Goal: Obtain resource: Download file/media

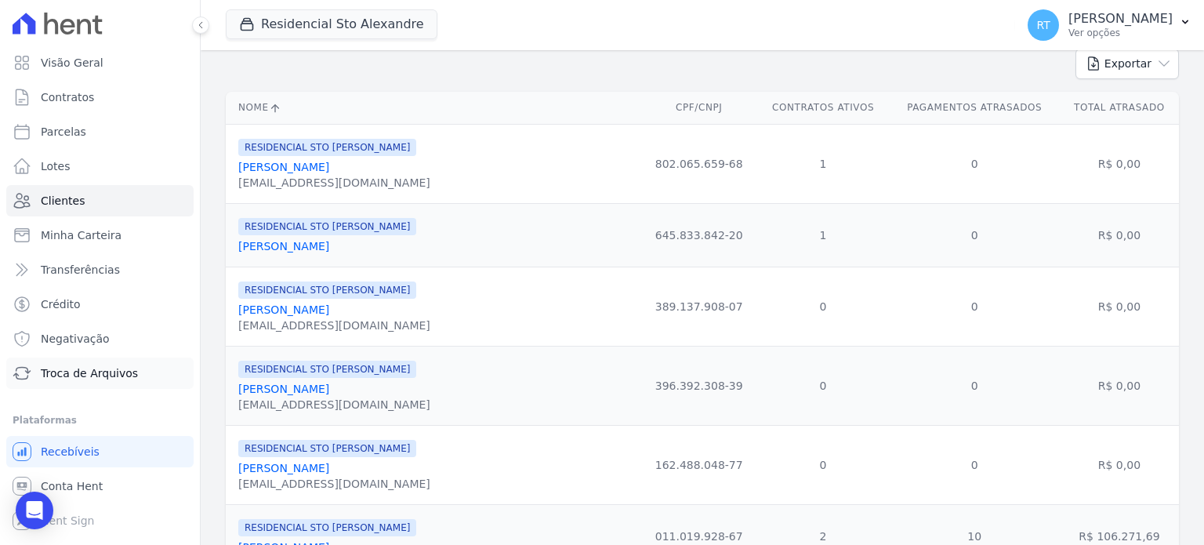
scroll to position [157, 0]
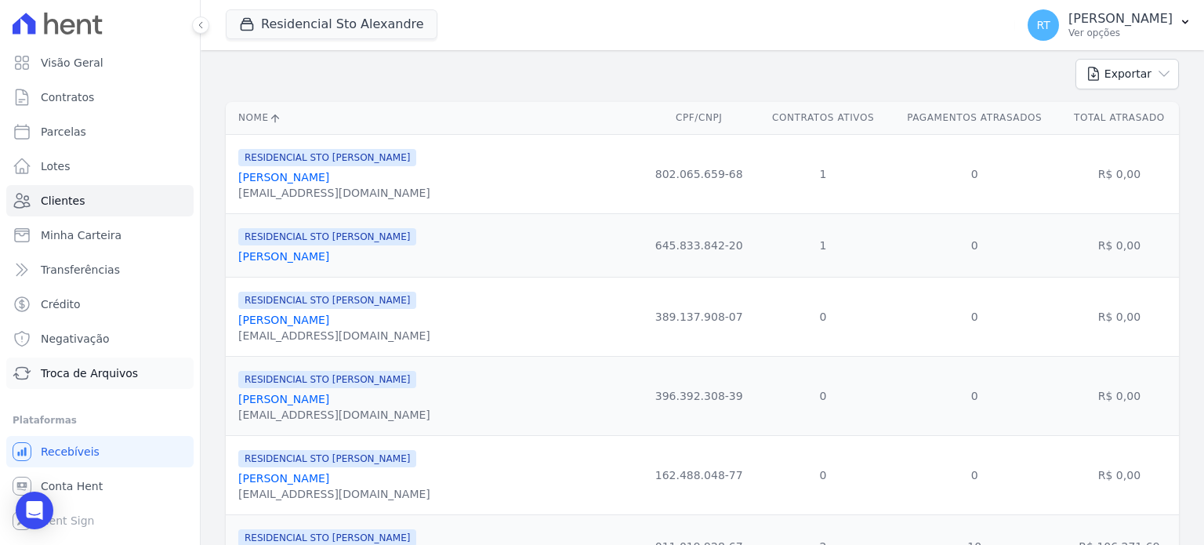
click at [81, 372] on span "Troca de Arquivos" at bounding box center [89, 373] width 97 height 16
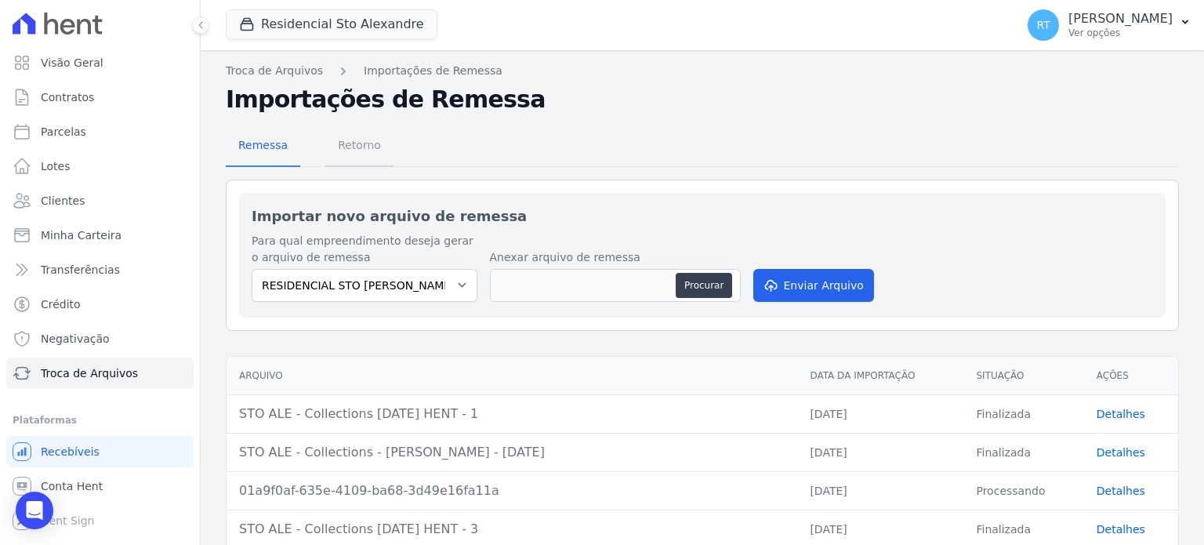
click at [346, 143] on span "Retorno" at bounding box center [359, 144] width 62 height 31
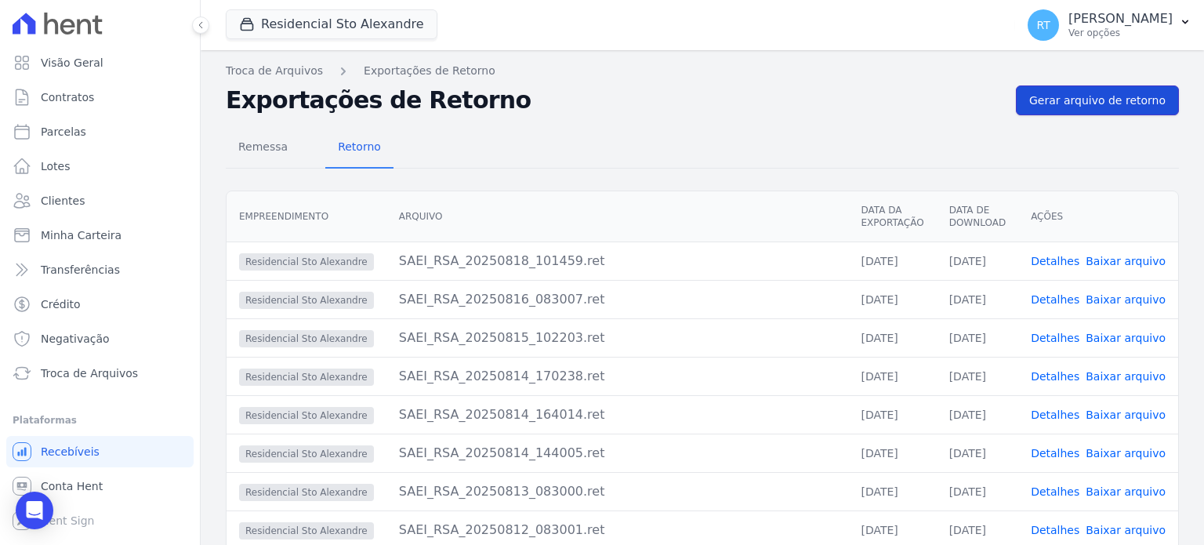
click at [1094, 97] on span "Gerar arquivo de retorno" at bounding box center [1097, 100] width 136 height 16
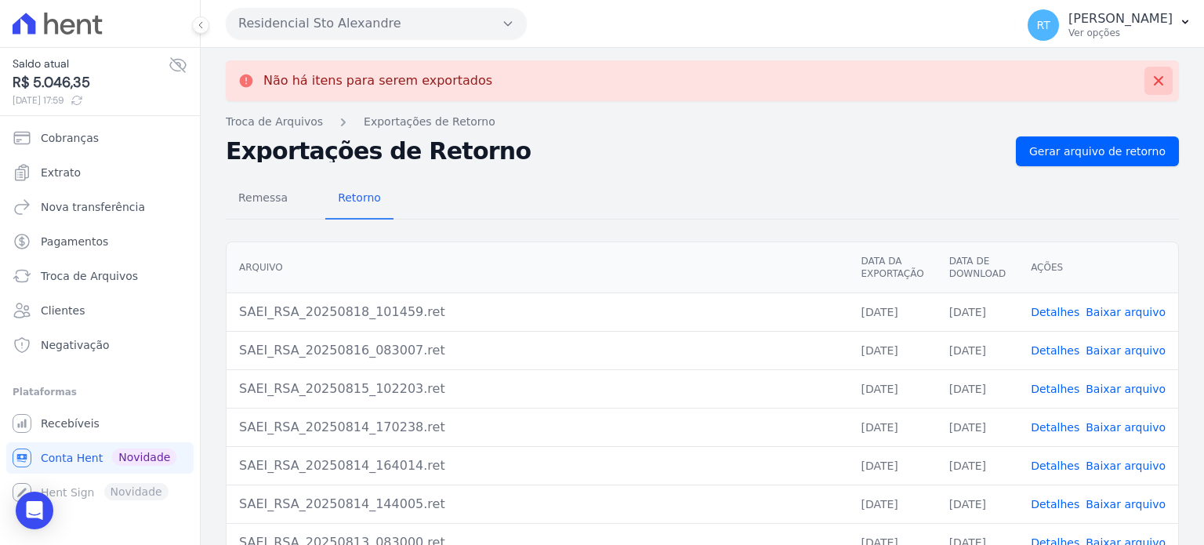
click at [1150, 77] on icon at bounding box center [1158, 81] width 16 height 16
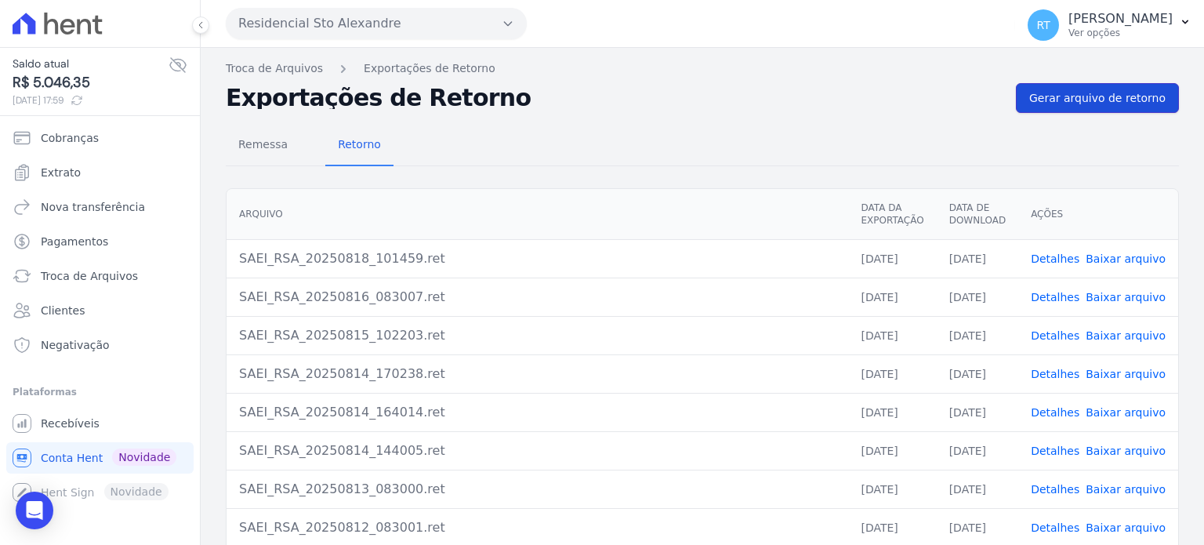
click at [1100, 98] on span "Gerar arquivo de retorno" at bounding box center [1097, 98] width 136 height 16
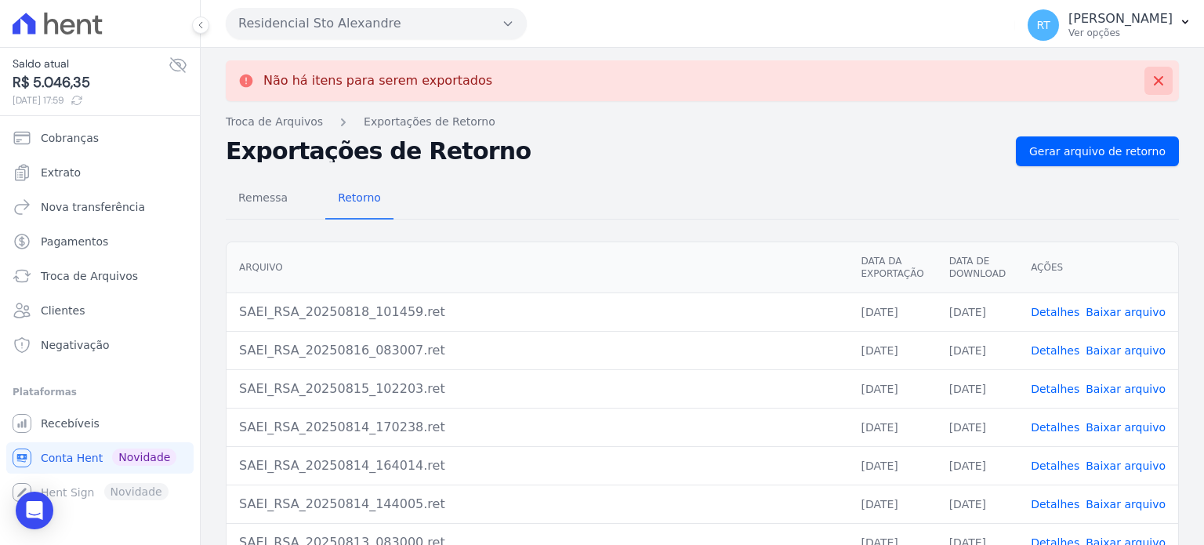
click at [1153, 83] on icon at bounding box center [1158, 81] width 16 height 16
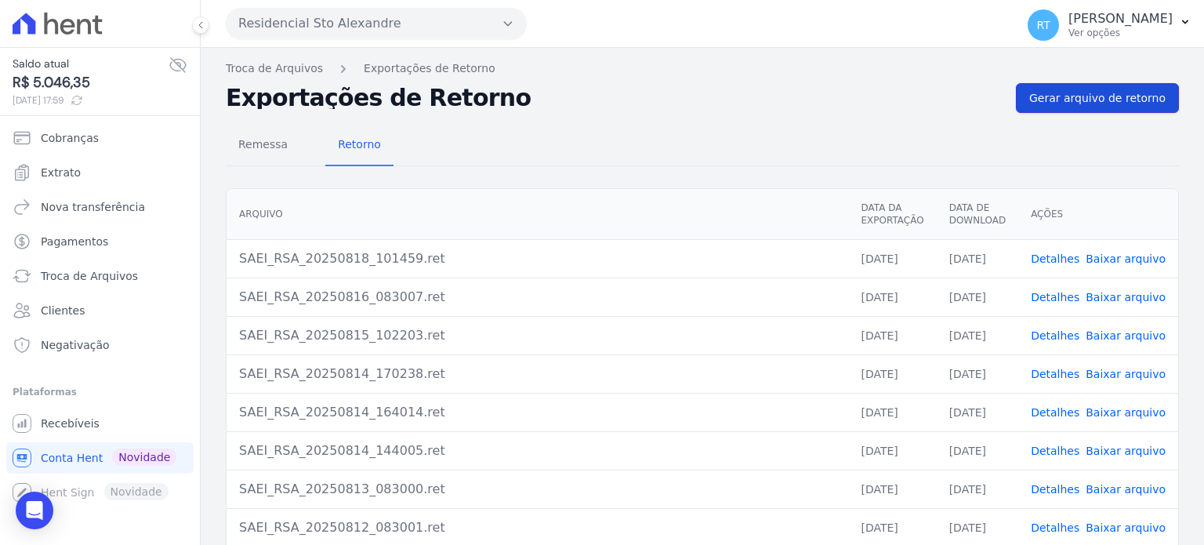
click at [1116, 100] on span "Gerar arquivo de retorno" at bounding box center [1097, 98] width 136 height 16
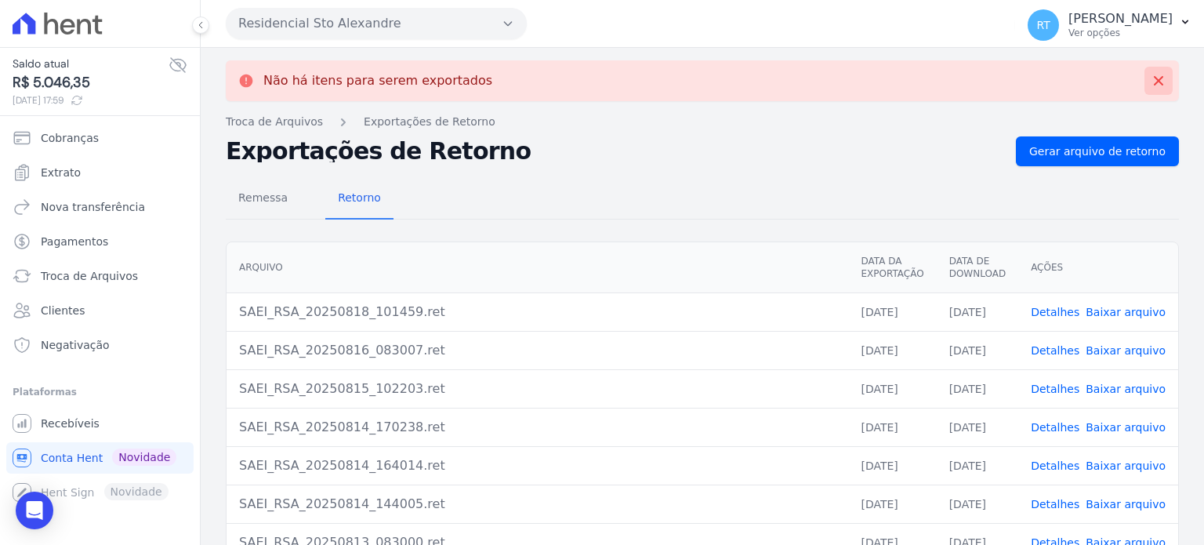
click at [1154, 79] on icon at bounding box center [1158, 80] width 9 height 9
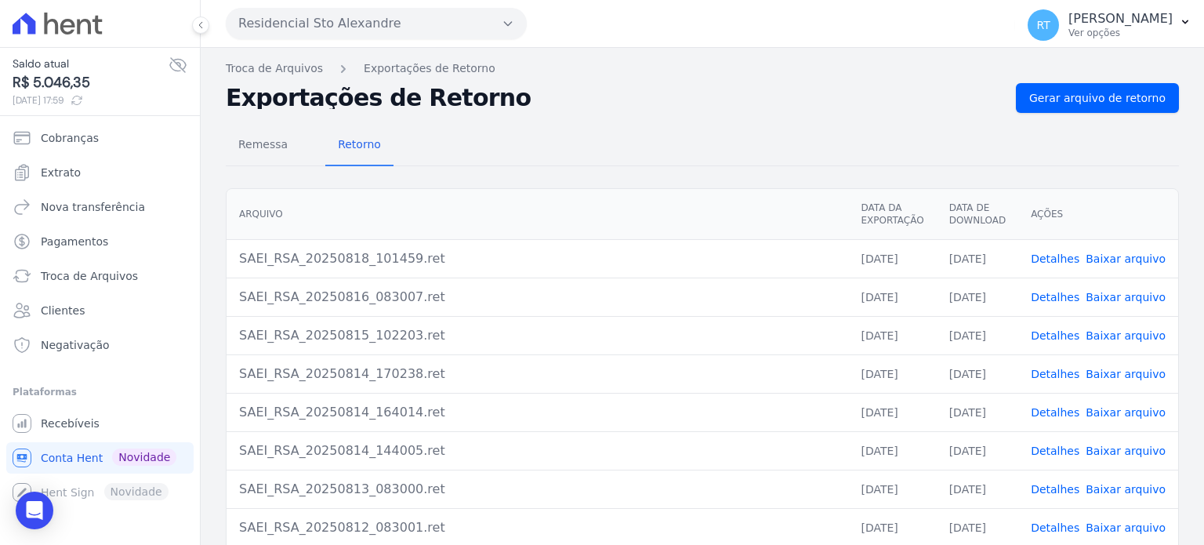
click at [869, 118] on div "Remessa Retorno [GEOGRAPHIC_DATA] Data da Exportação Data de Download Ações SAE…" at bounding box center [702, 396] width 953 height 567
click at [1122, 100] on span "Gerar arquivo de retorno" at bounding box center [1097, 98] width 136 height 16
click at [1067, 91] on span "Gerar arquivo de retorno" at bounding box center [1097, 98] width 136 height 16
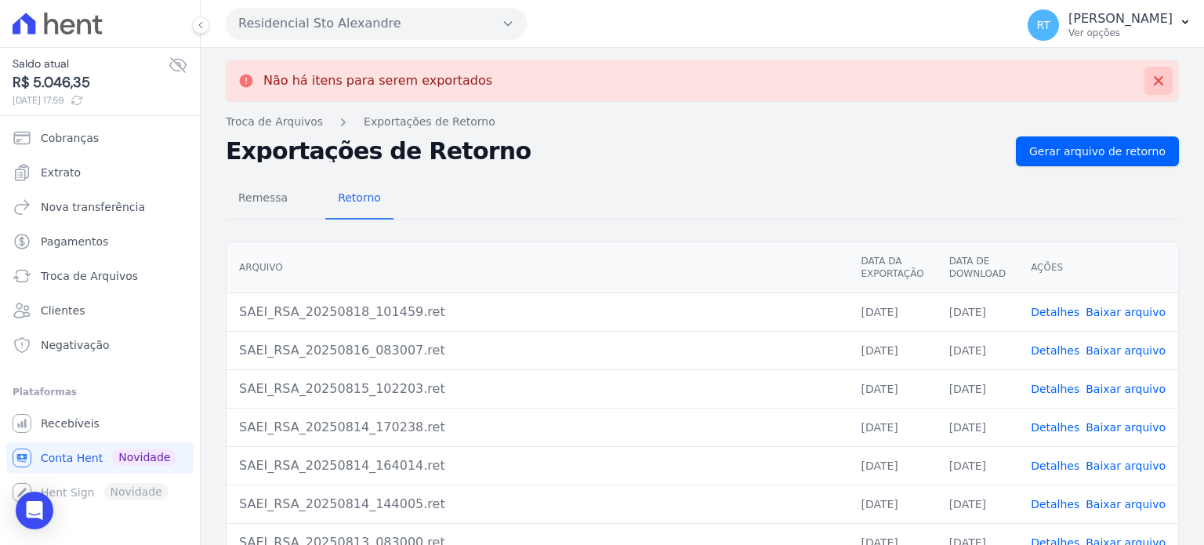
click at [1150, 74] on icon at bounding box center [1158, 81] width 16 height 16
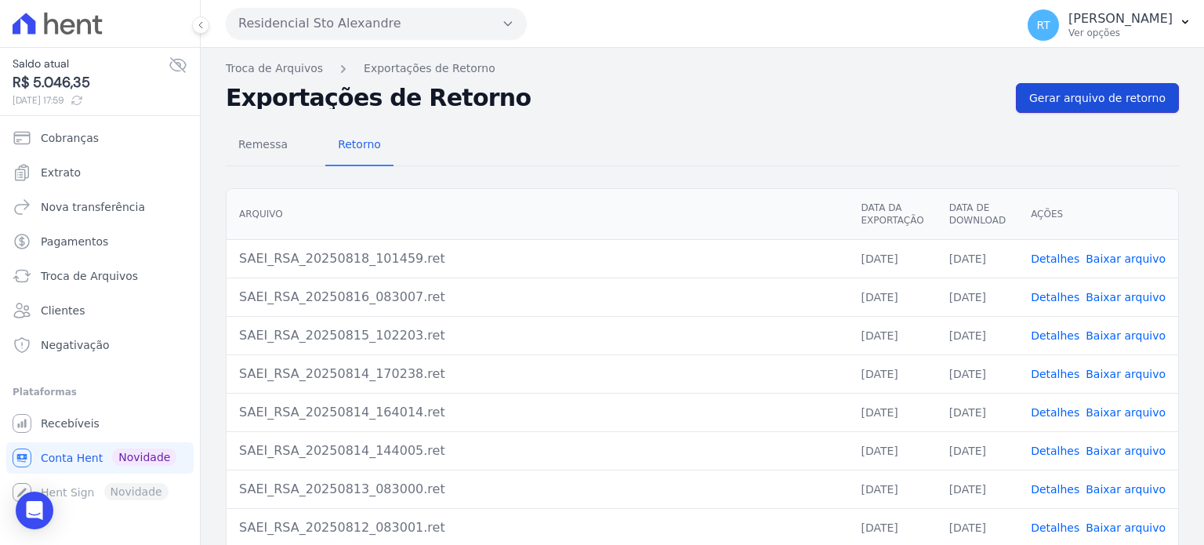
click at [1124, 93] on span "Gerar arquivo de retorno" at bounding box center [1097, 98] width 136 height 16
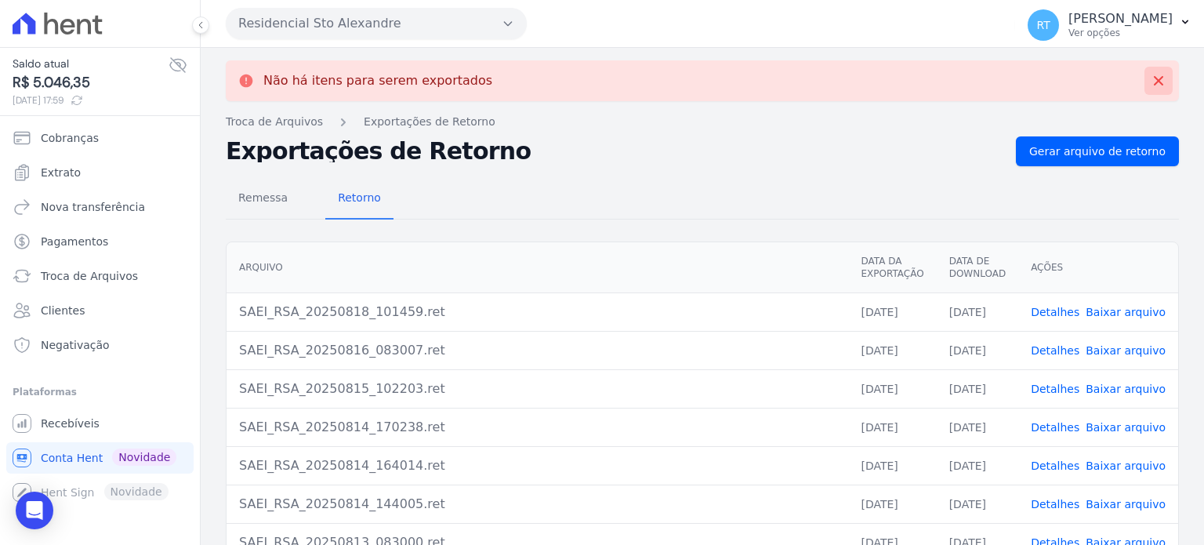
click at [1150, 80] on icon at bounding box center [1158, 81] width 16 height 16
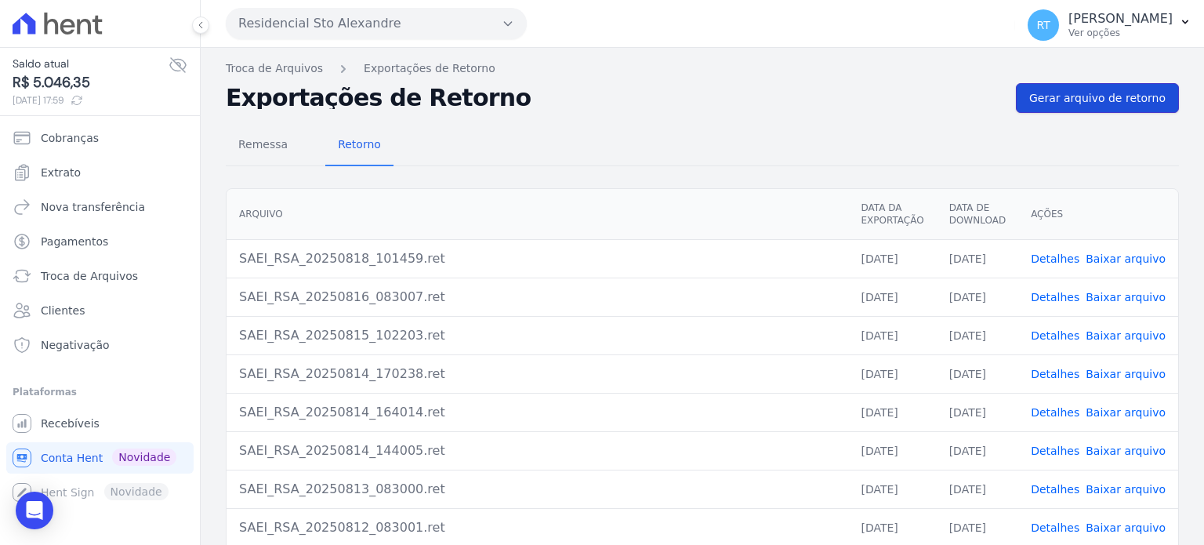
click at [1111, 98] on span "Gerar arquivo de retorno" at bounding box center [1097, 98] width 136 height 16
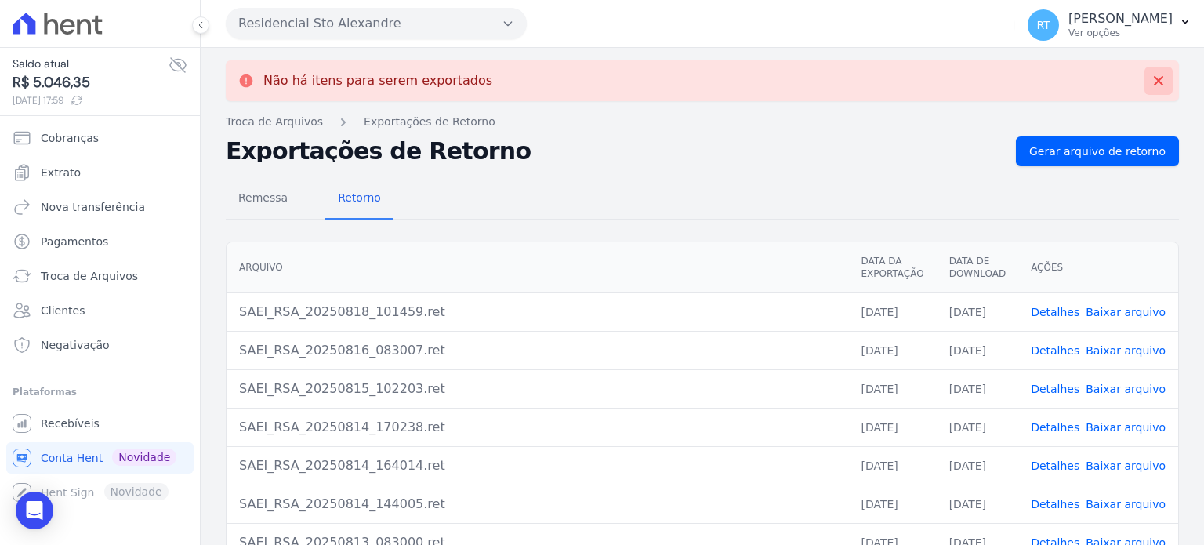
click at [1154, 76] on icon at bounding box center [1158, 80] width 9 height 9
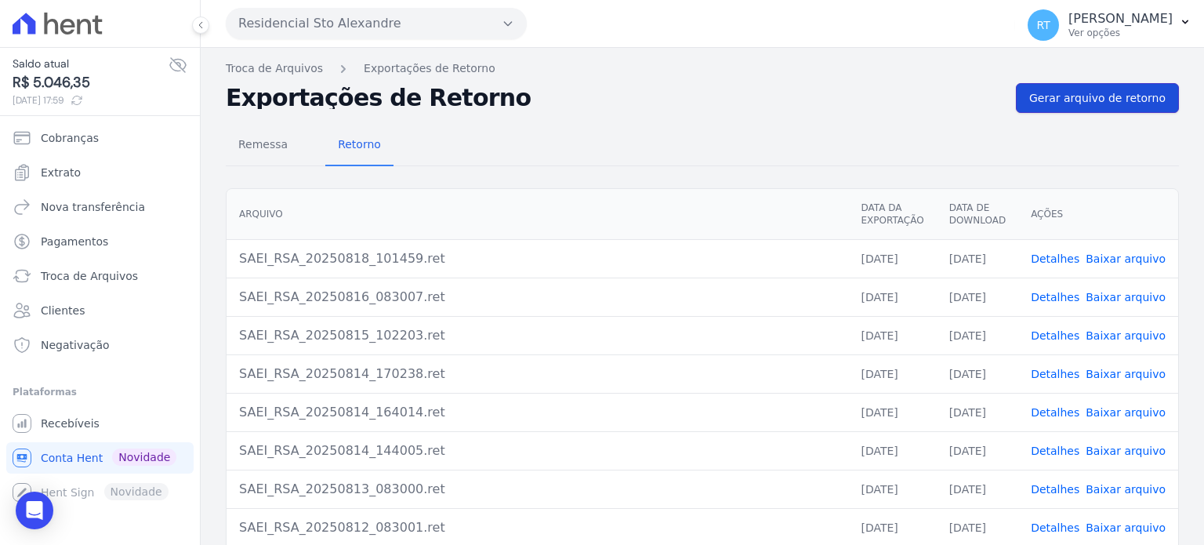
click at [1114, 96] on span "Gerar arquivo de retorno" at bounding box center [1097, 98] width 136 height 16
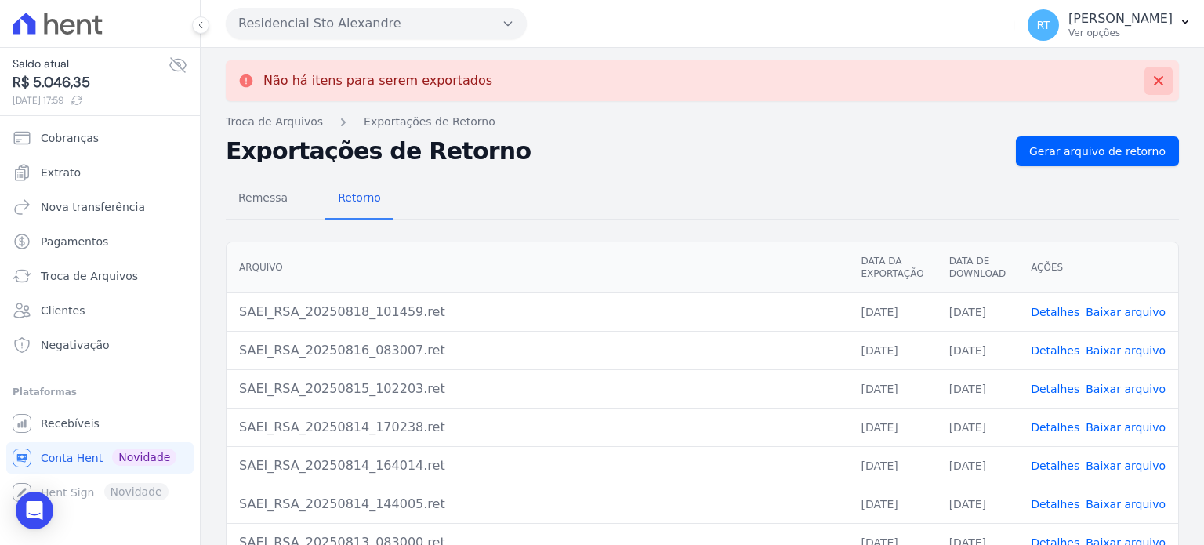
click at [1150, 78] on icon at bounding box center [1158, 81] width 16 height 16
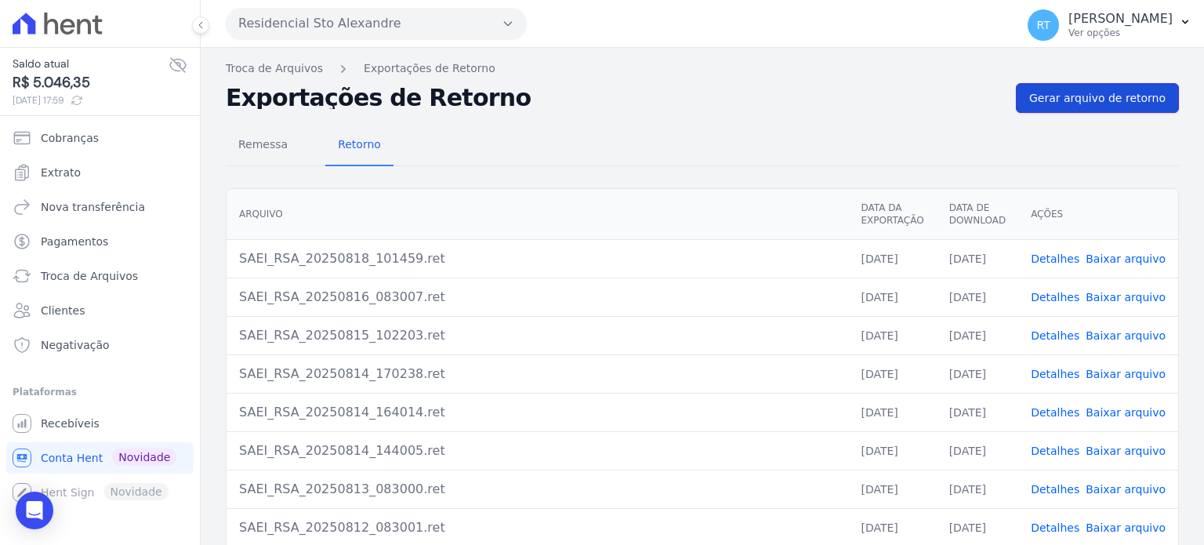
click at [1107, 101] on span "Gerar arquivo de retorno" at bounding box center [1097, 98] width 136 height 16
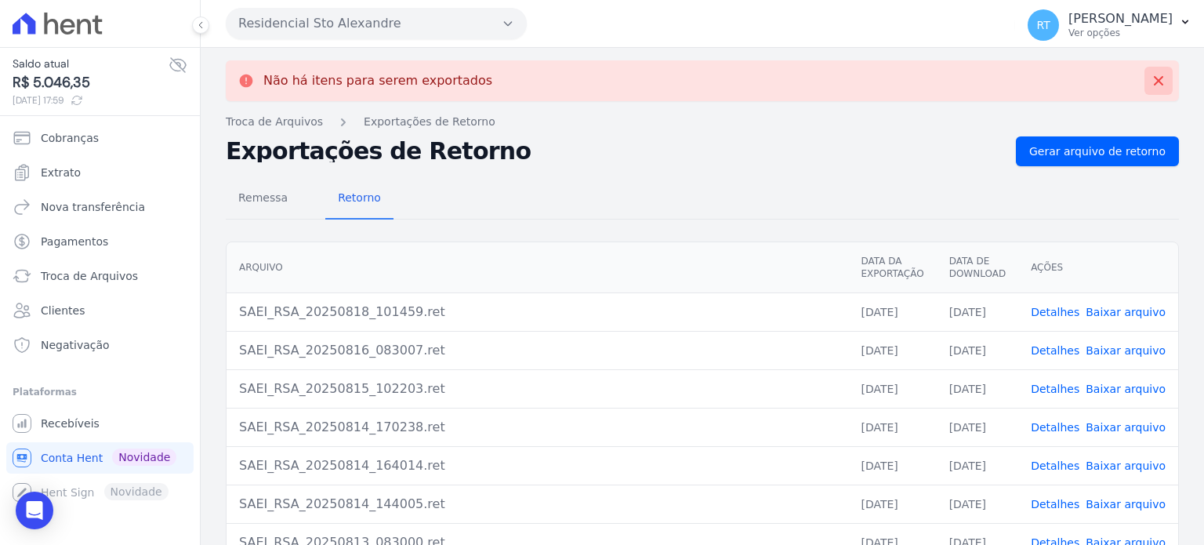
click at [1150, 78] on icon at bounding box center [1158, 81] width 16 height 16
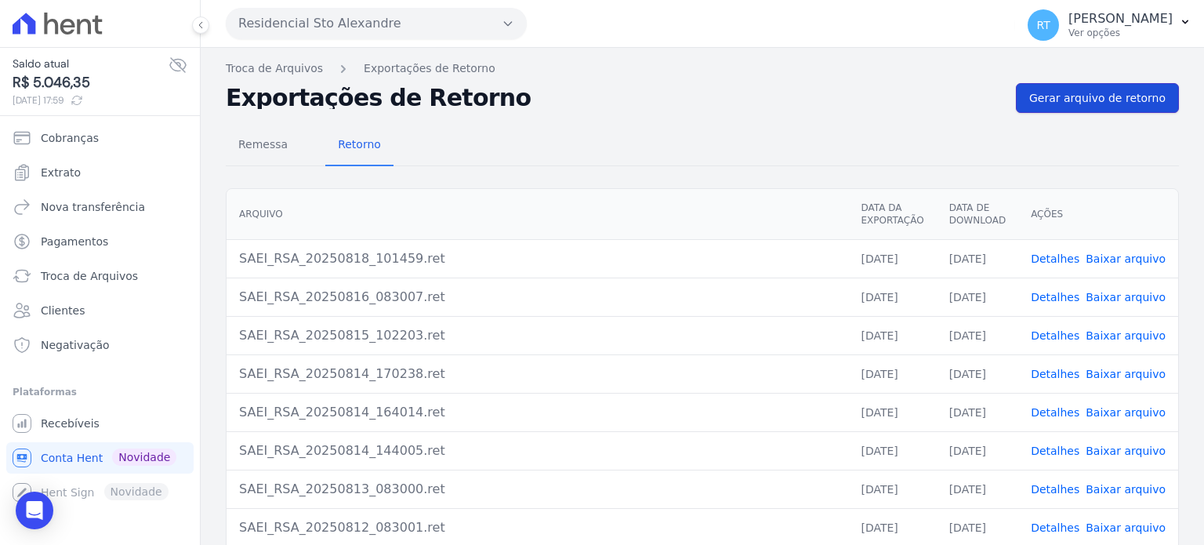
click at [1136, 98] on span "Gerar arquivo de retorno" at bounding box center [1097, 98] width 136 height 16
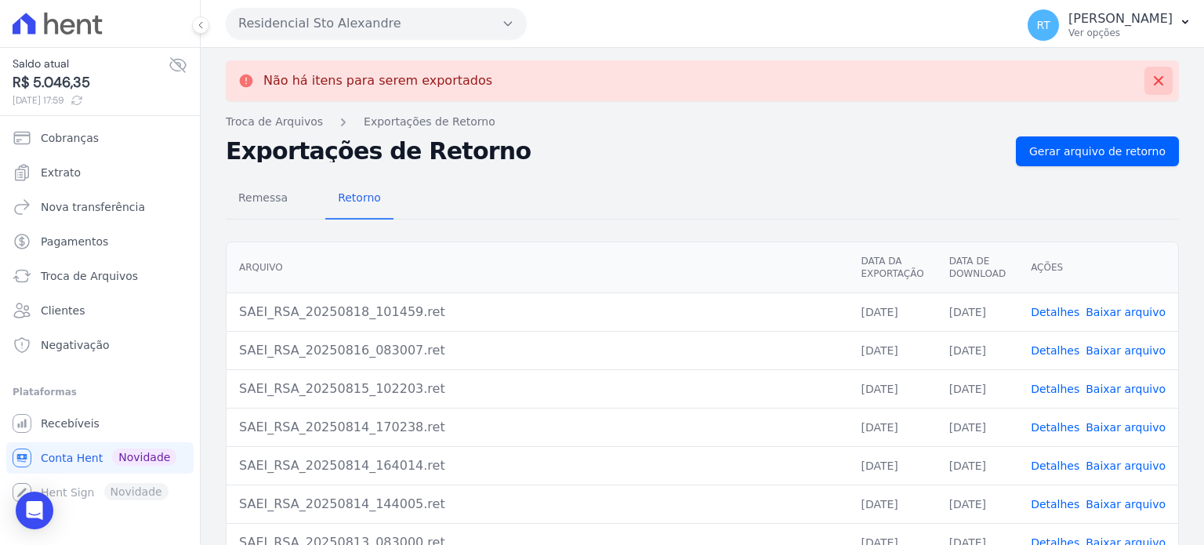
click at [1154, 78] on icon at bounding box center [1158, 80] width 9 height 9
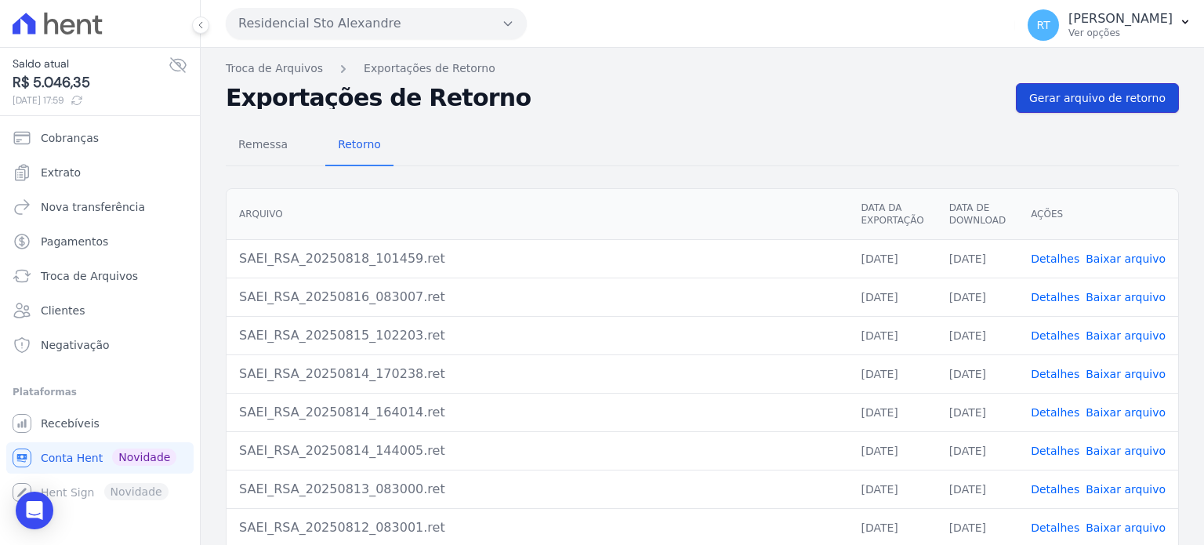
click at [1107, 96] on span "Gerar arquivo de retorno" at bounding box center [1097, 98] width 136 height 16
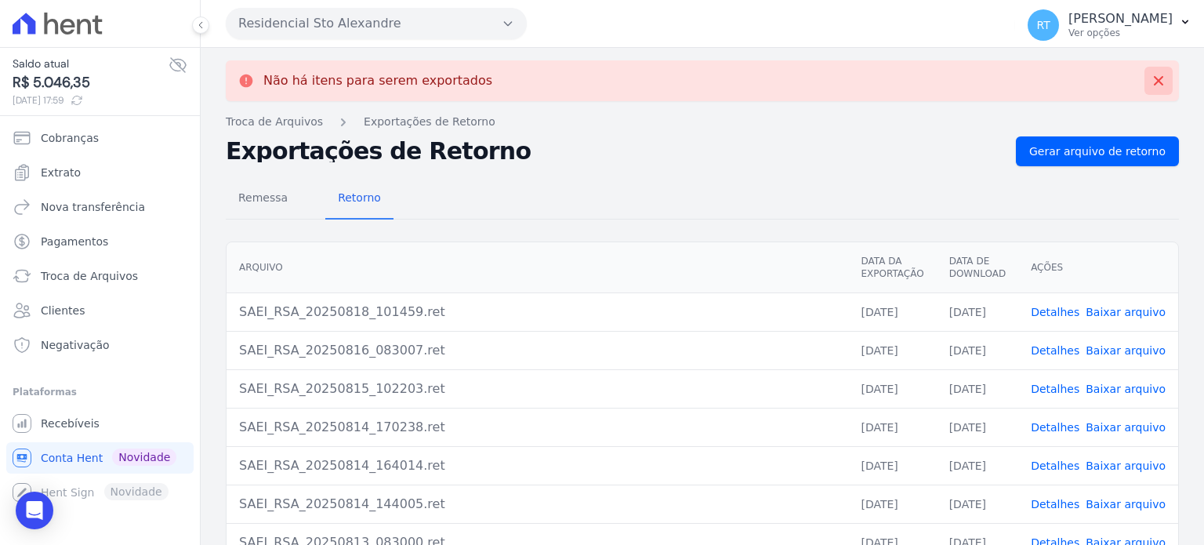
click at [1154, 81] on icon at bounding box center [1158, 80] width 9 height 9
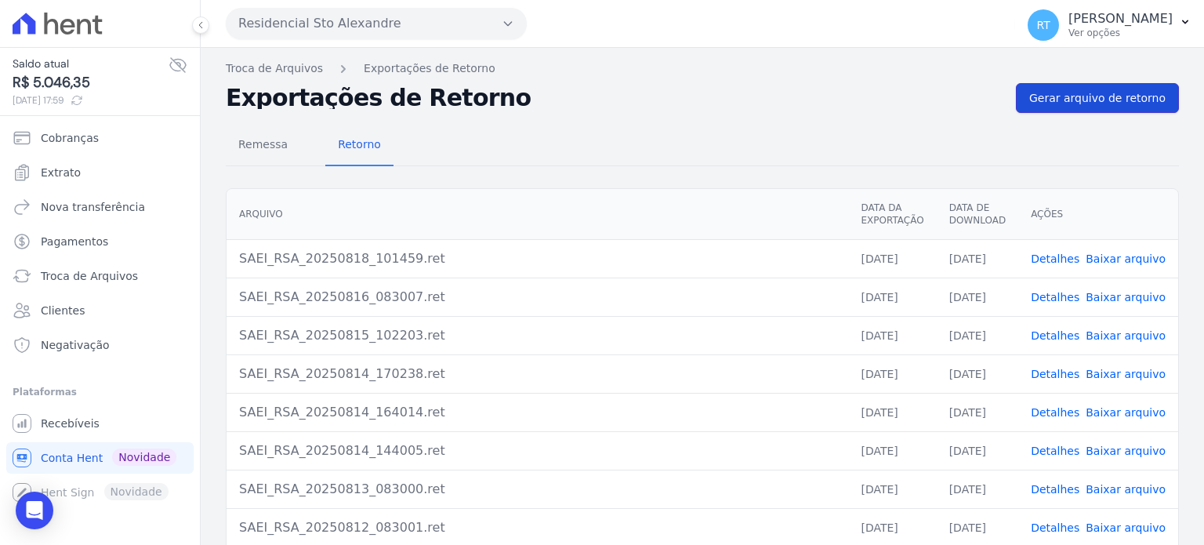
click at [1088, 93] on span "Gerar arquivo de retorno" at bounding box center [1097, 98] width 136 height 16
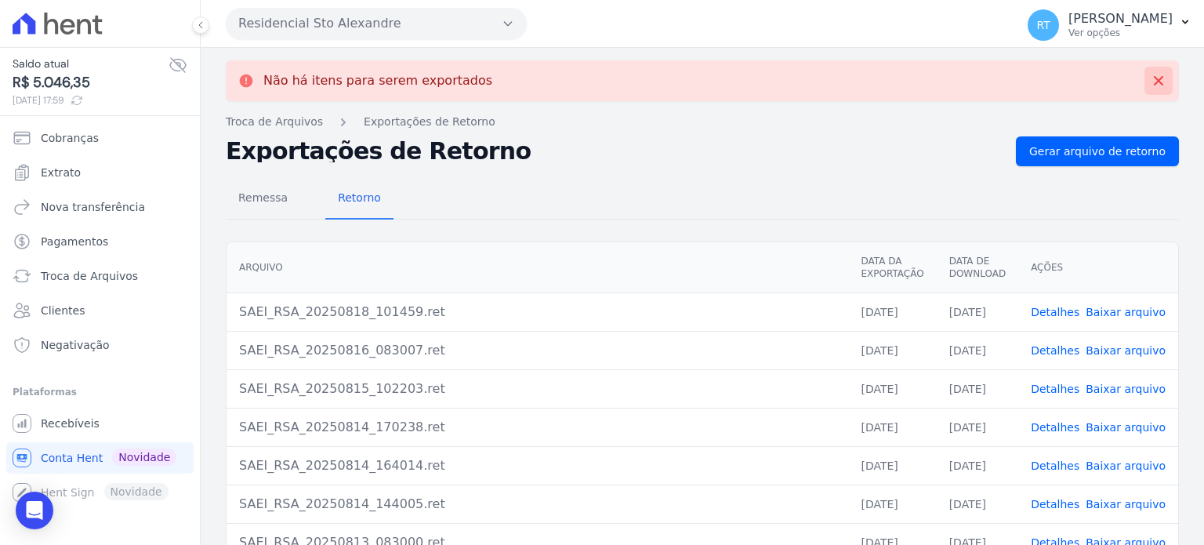
click at [1150, 79] on icon at bounding box center [1158, 81] width 16 height 16
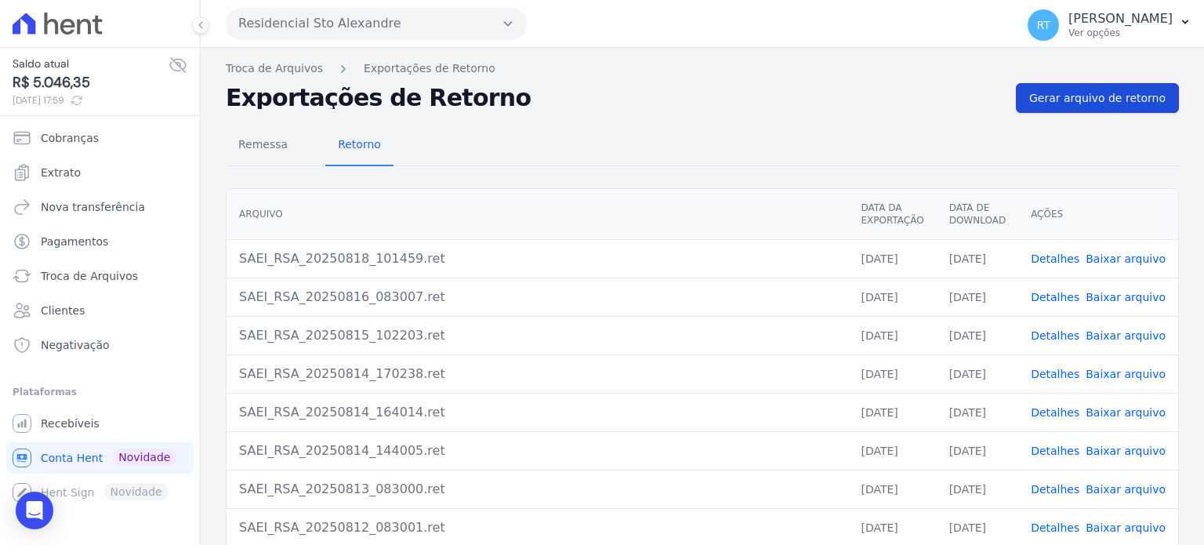
click at [1103, 97] on span "Gerar arquivo de retorno" at bounding box center [1097, 98] width 136 height 16
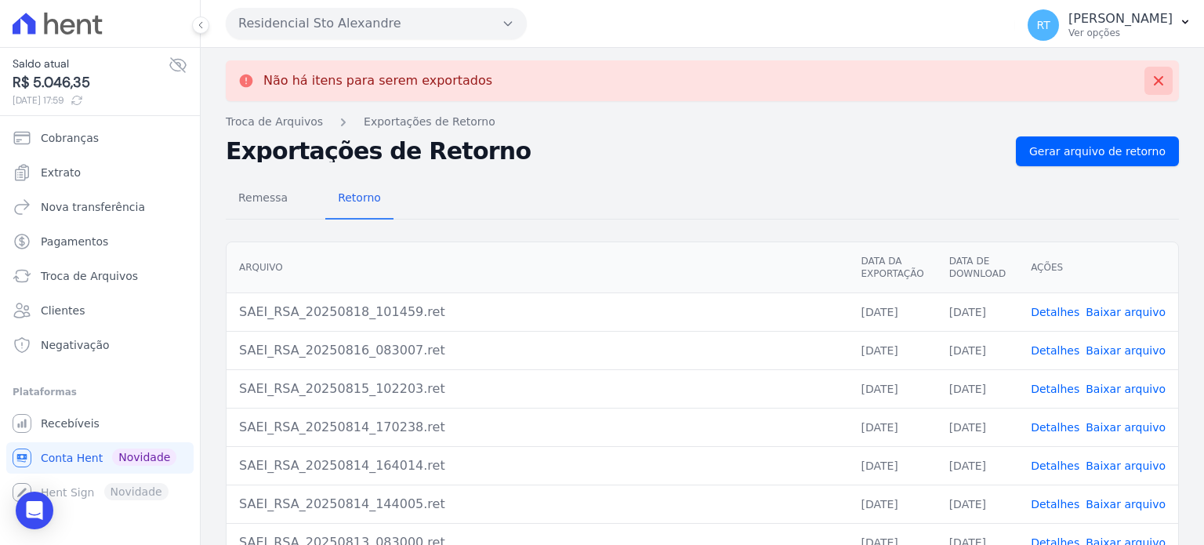
click at [1154, 81] on icon at bounding box center [1158, 80] width 9 height 9
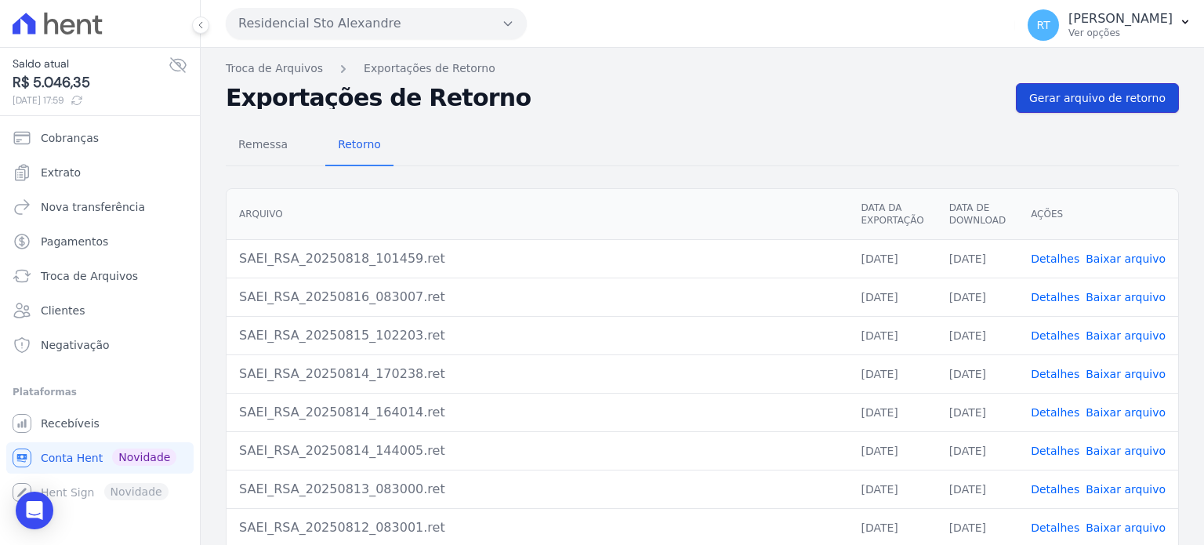
click at [1118, 96] on span "Gerar arquivo de retorno" at bounding box center [1097, 98] width 136 height 16
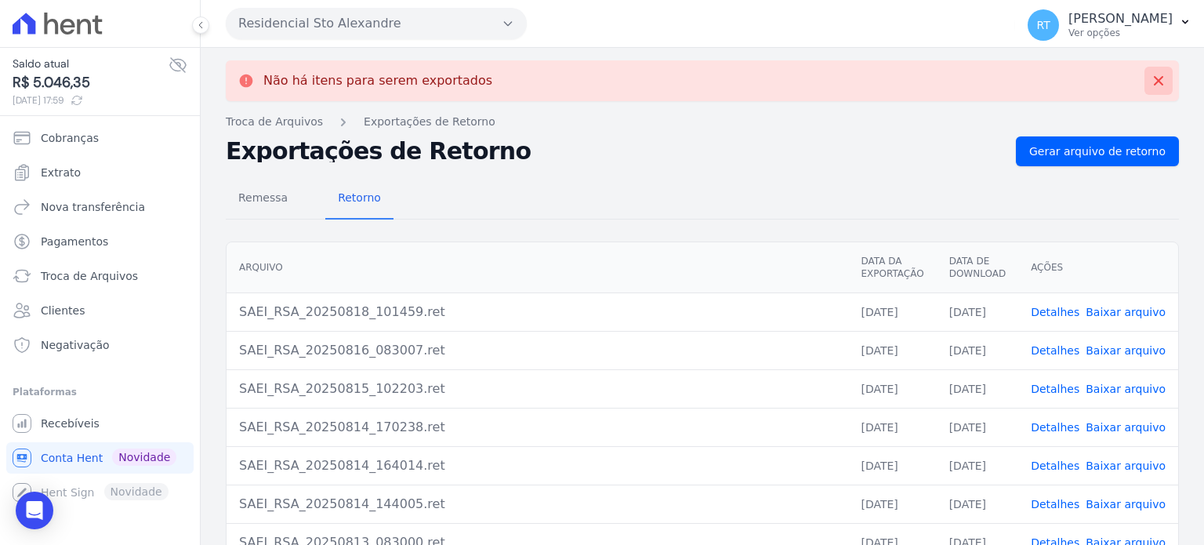
click at [1150, 76] on icon at bounding box center [1158, 81] width 16 height 16
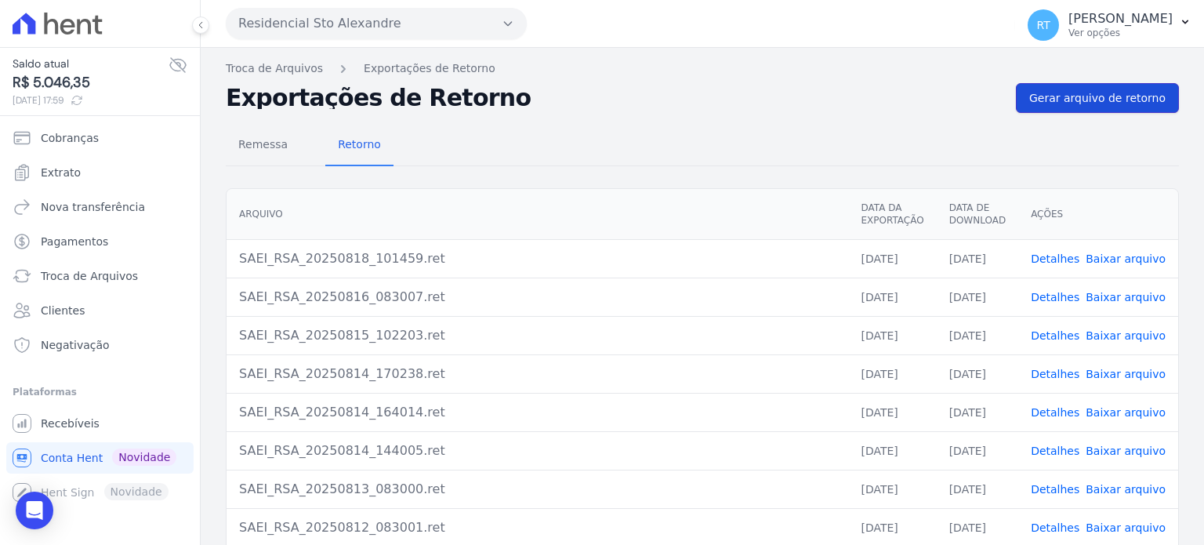
click at [1126, 99] on span "Gerar arquivo de retorno" at bounding box center [1097, 98] width 136 height 16
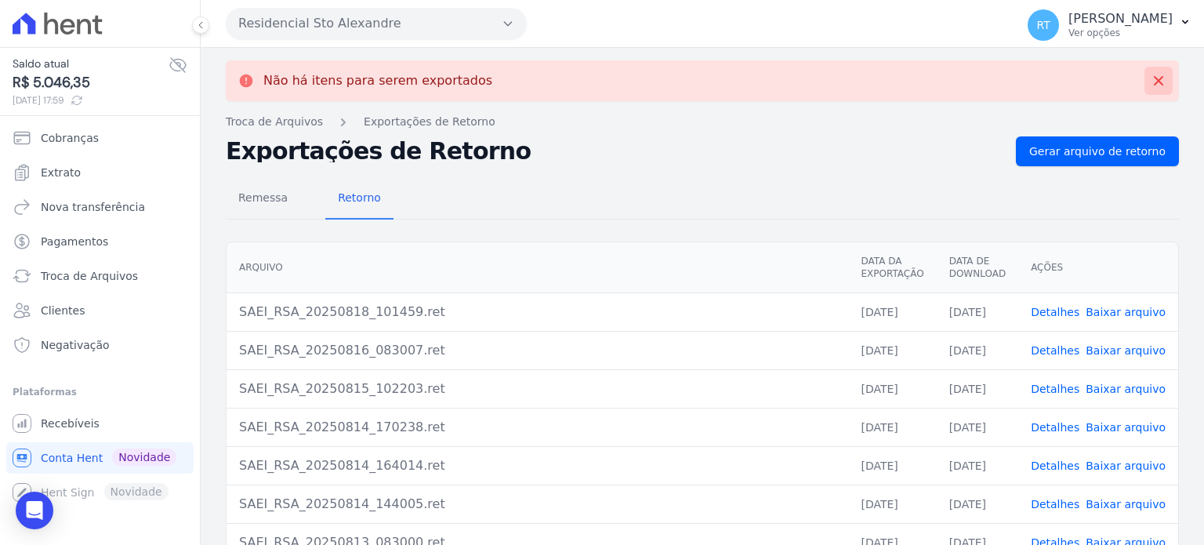
click at [1150, 78] on icon at bounding box center [1158, 81] width 16 height 16
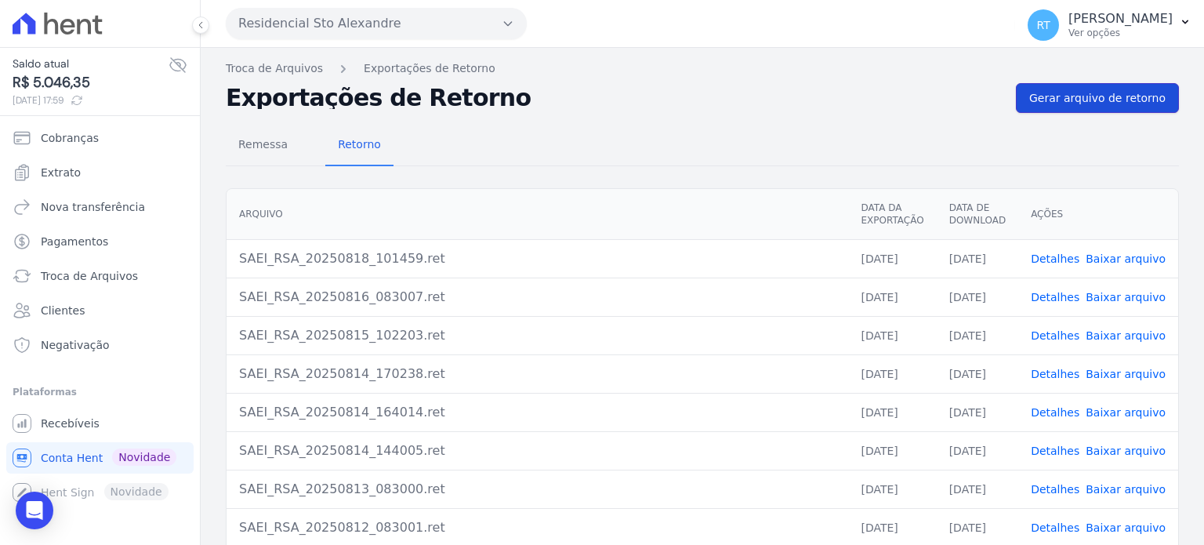
click at [1127, 103] on span "Gerar arquivo de retorno" at bounding box center [1097, 98] width 136 height 16
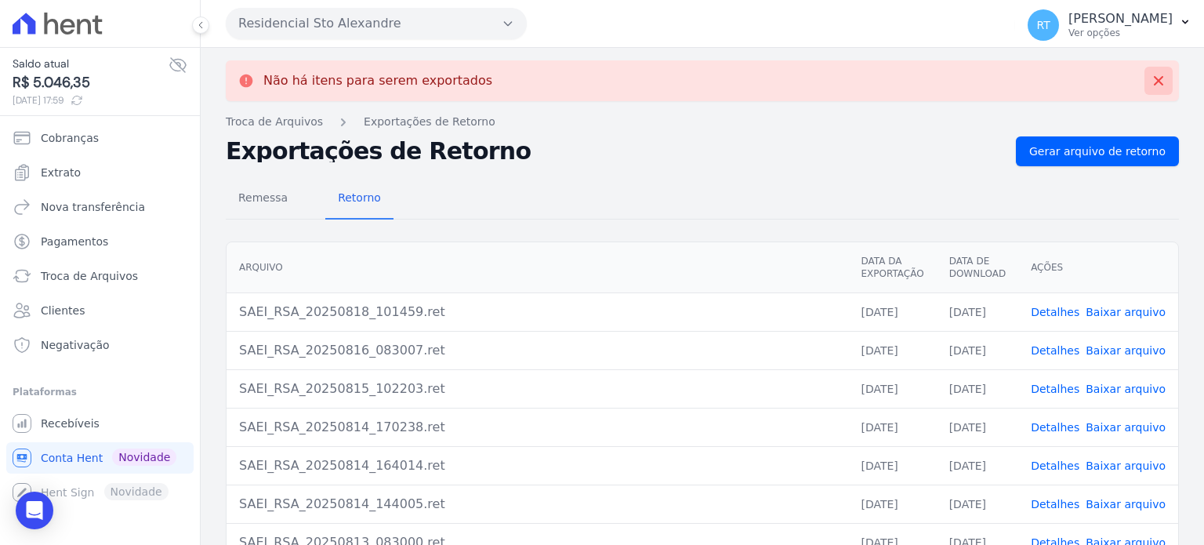
click at [1150, 77] on icon at bounding box center [1158, 81] width 16 height 16
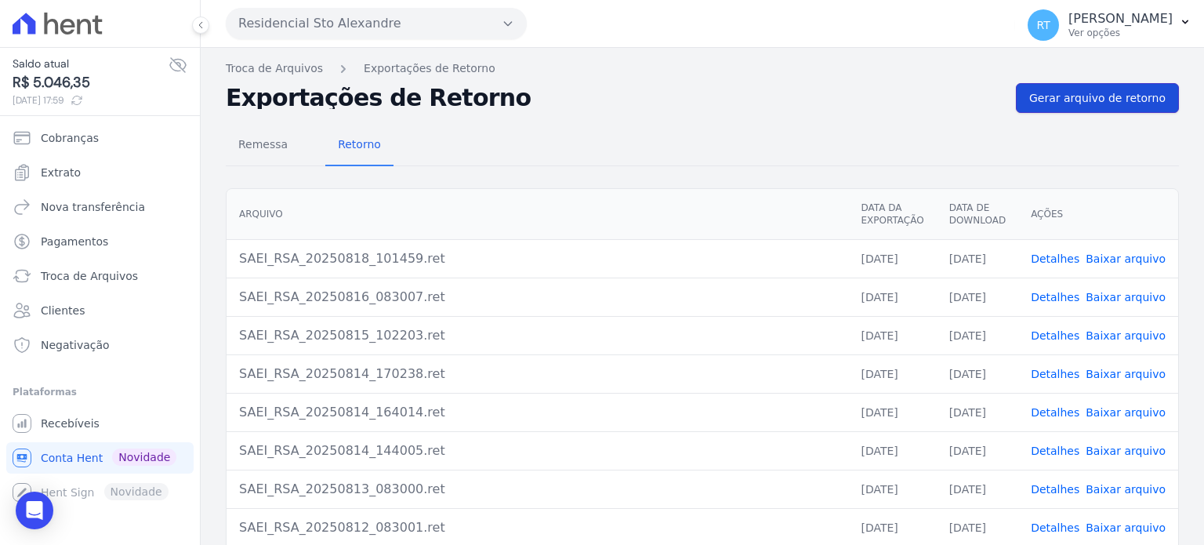
click at [1116, 96] on span "Gerar arquivo de retorno" at bounding box center [1097, 98] width 136 height 16
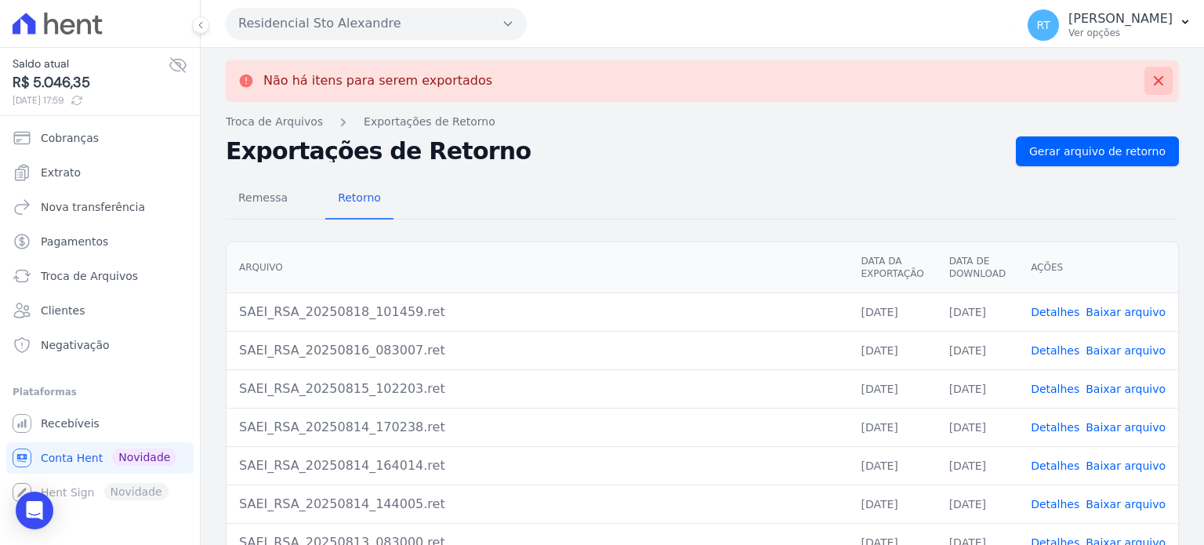
click at [1150, 76] on icon at bounding box center [1158, 81] width 16 height 16
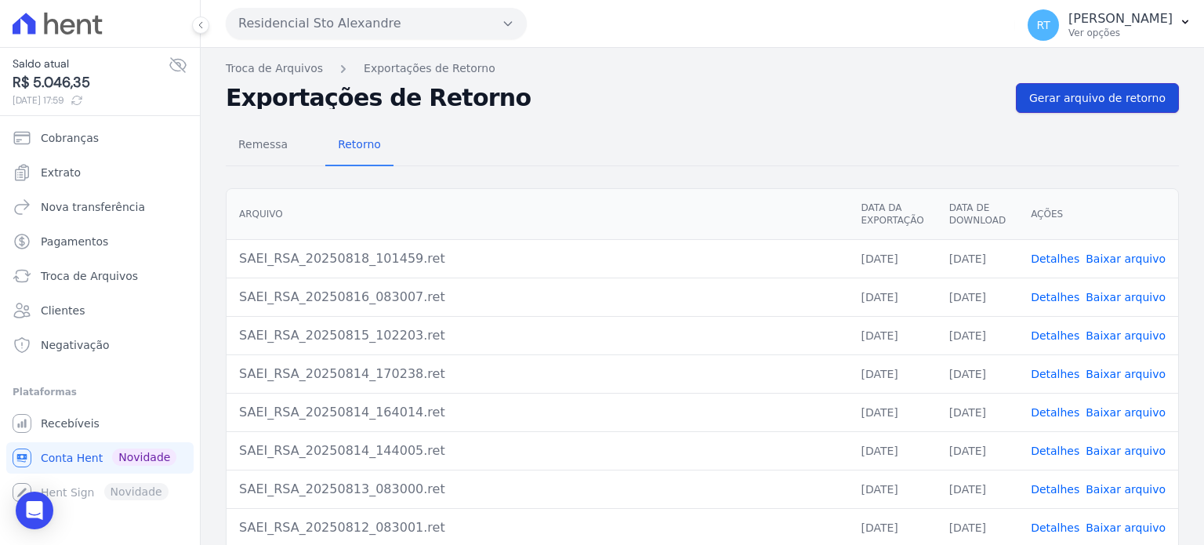
click at [1103, 96] on span "Gerar arquivo de retorno" at bounding box center [1097, 98] width 136 height 16
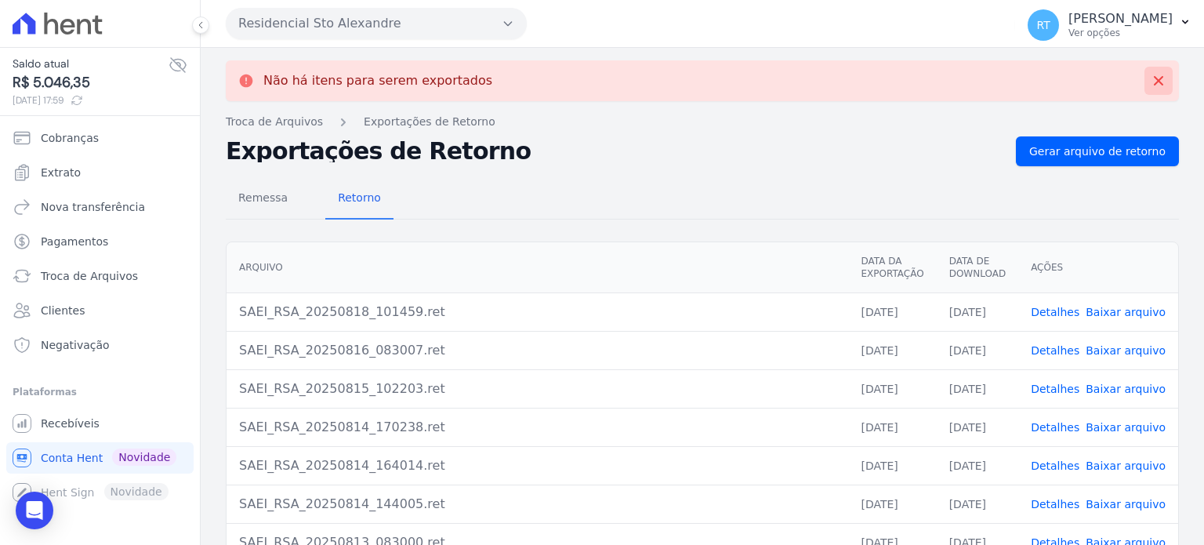
click at [1154, 78] on icon at bounding box center [1158, 80] width 9 height 9
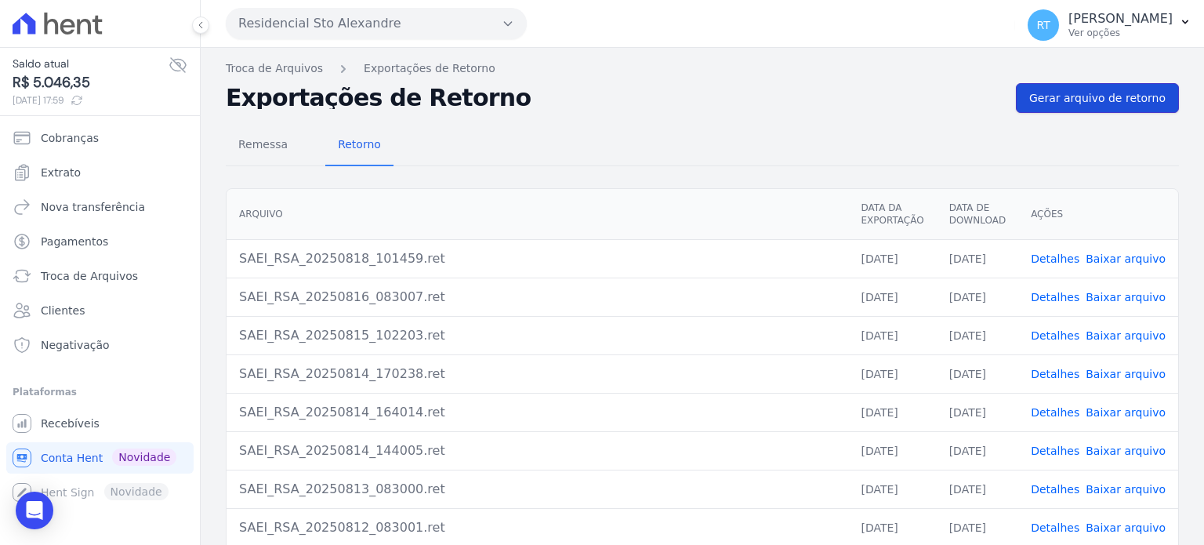
click at [1103, 95] on span "Gerar arquivo de retorno" at bounding box center [1097, 98] width 136 height 16
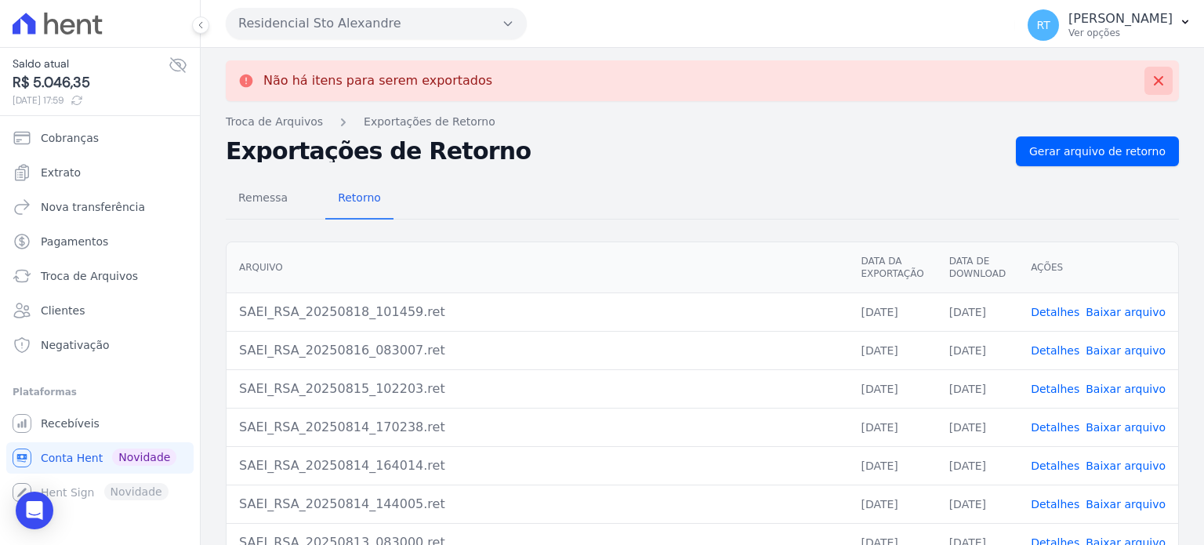
click at [1150, 74] on icon at bounding box center [1158, 81] width 16 height 16
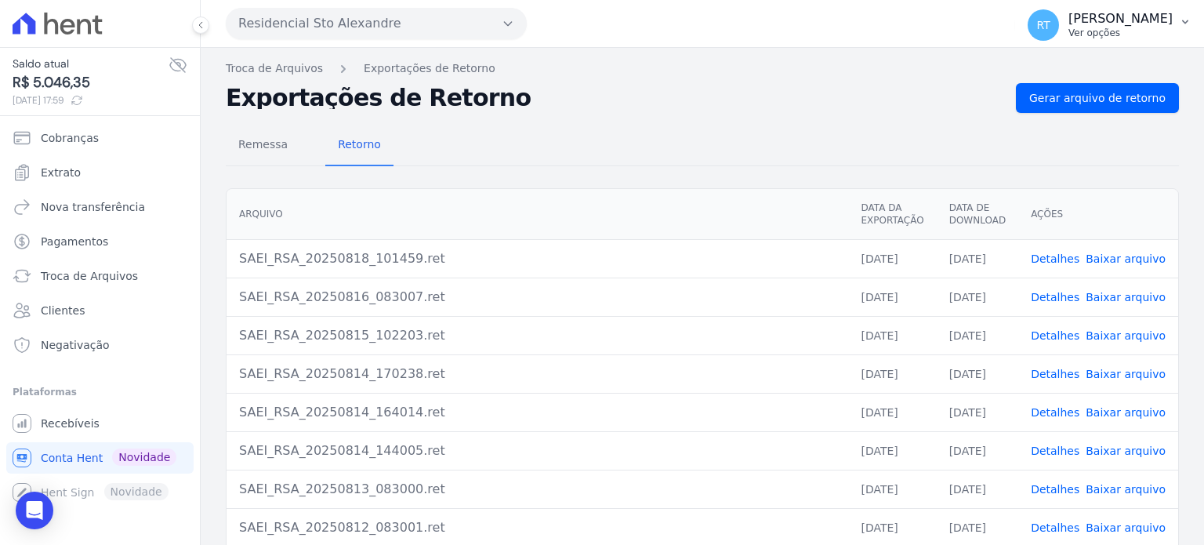
click at [1102, 24] on p "[PERSON_NAME]" at bounding box center [1120, 19] width 104 height 16
click at [1028, 70] on link "Logout" at bounding box center [1103, 67] width 201 height 28
